Goal: Navigation & Orientation: Understand site structure

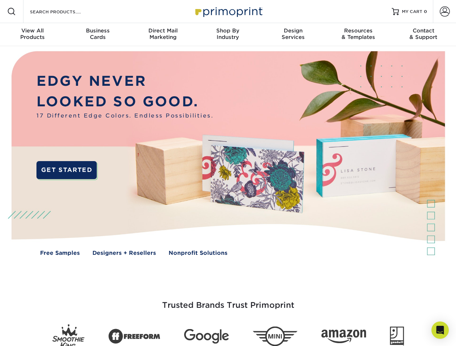
click at [228, 173] on img at bounding box center [227, 159] width 451 height 226
click at [12, 12] on span at bounding box center [11, 11] width 9 height 9
click at [444, 12] on span at bounding box center [445, 11] width 10 height 10
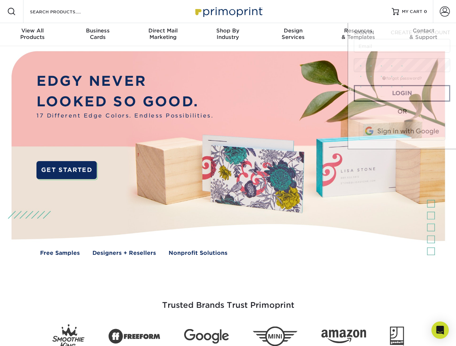
click at [32, 35] on div "View All Products" at bounding box center [32, 33] width 65 height 13
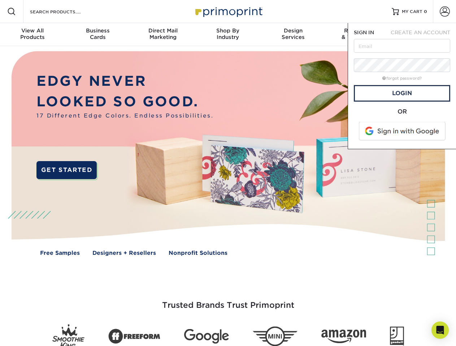
click at [97, 35] on div "Business Cards" at bounding box center [97, 33] width 65 height 13
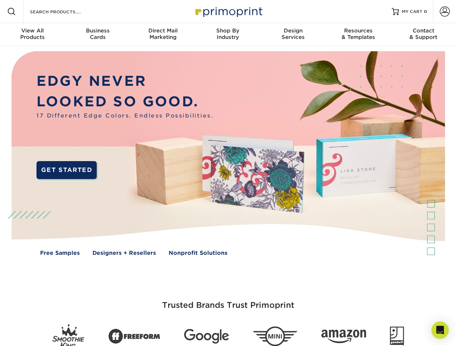
click at [163, 35] on div "Direct Mail Marketing" at bounding box center [162, 33] width 65 height 13
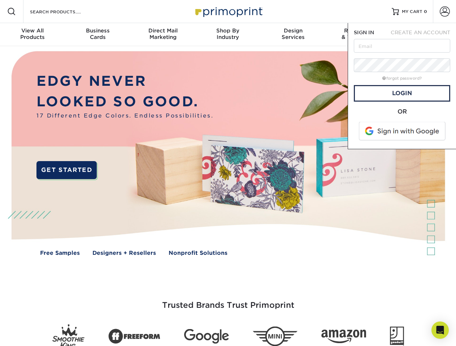
click at [228, 35] on div "Shop By Industry" at bounding box center [227, 33] width 65 height 13
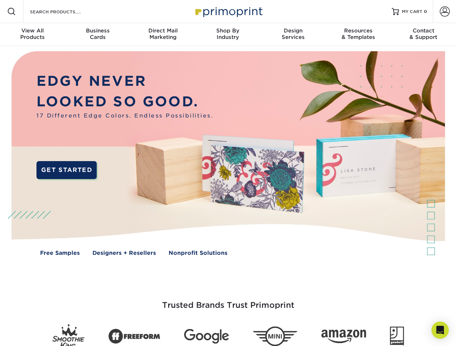
click at [293, 35] on div "Design Services" at bounding box center [293, 33] width 65 height 13
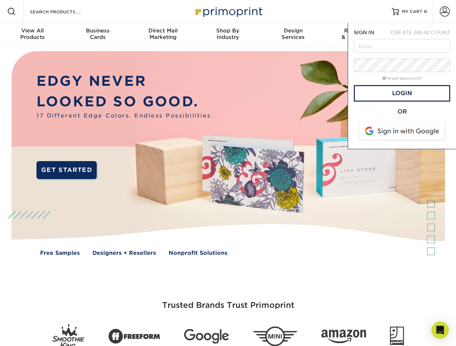
click at [358, 35] on span "SIGN IN" at bounding box center [364, 33] width 20 height 6
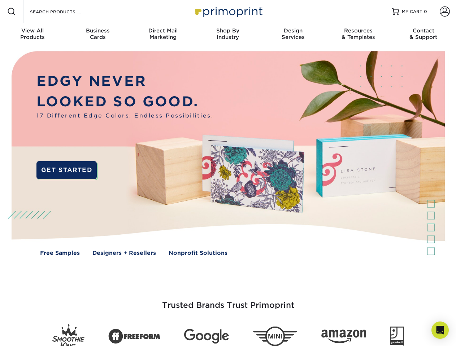
click at [423, 35] on div "Contact & Support" at bounding box center [423, 33] width 65 height 13
